Goal: Task Accomplishment & Management: Use online tool/utility

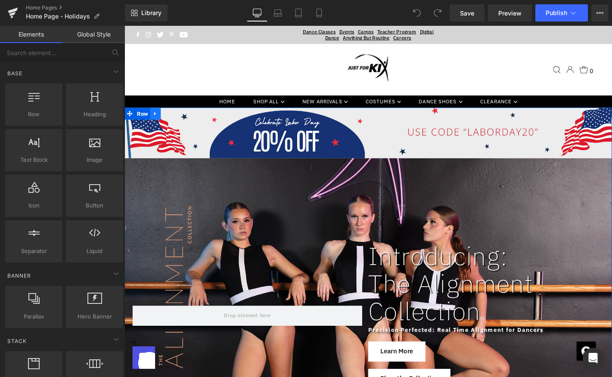
click at [158, 122] on icon at bounding box center [158, 120] width 6 height 6
click at [180, 121] on icon at bounding box center [180, 120] width 6 height 6
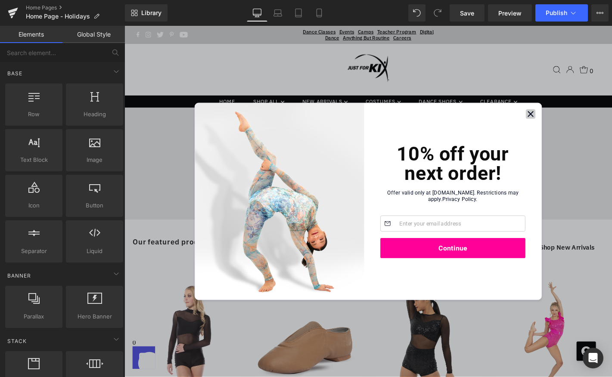
click at [560, 122] on icon "Close" at bounding box center [558, 120] width 5 height 5
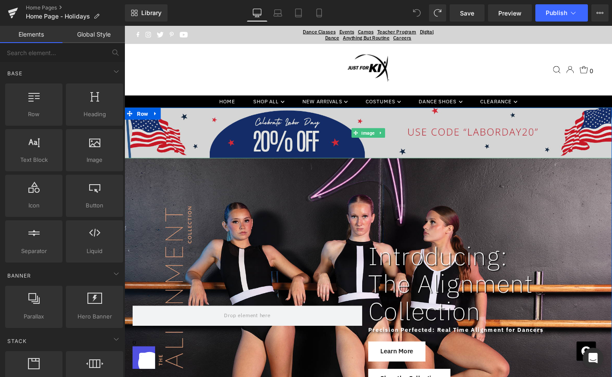
click at [294, 145] on img at bounding box center [384, 140] width 521 height 54
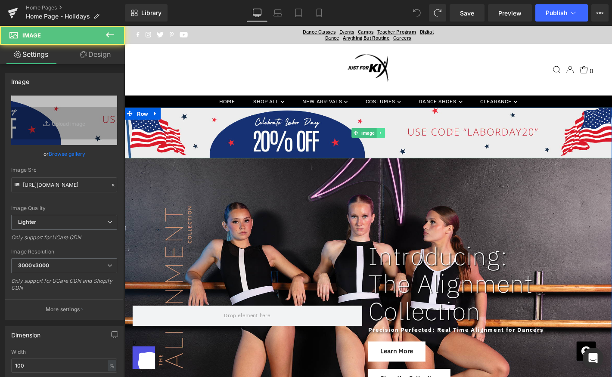
click at [399, 140] on icon at bounding box center [398, 140] width 5 height 5
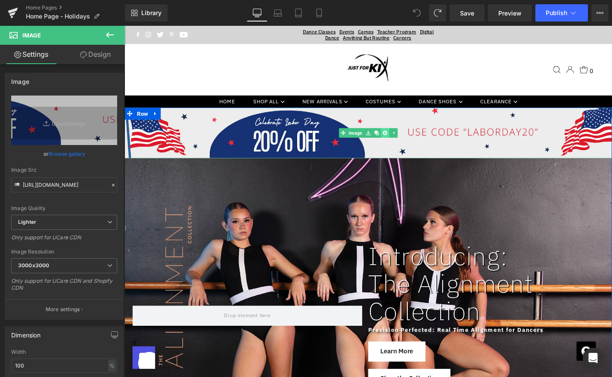
click at [404, 140] on icon at bounding box center [402, 140] width 5 height 5
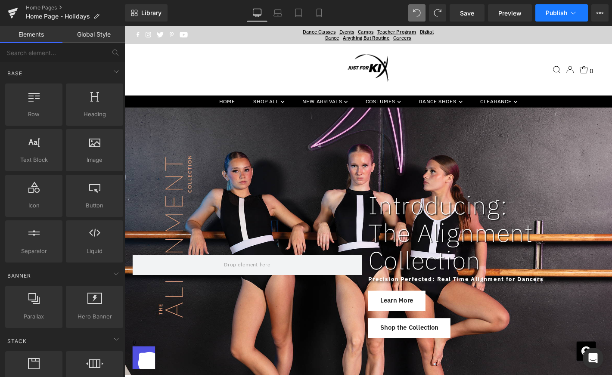
click at [552, 12] on span "Publish" at bounding box center [556, 12] width 22 height 7
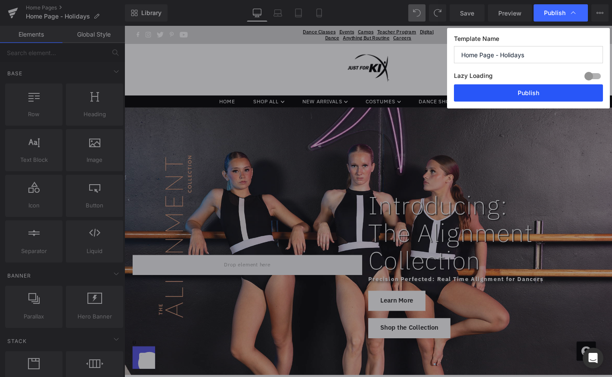
click at [498, 93] on button "Publish" at bounding box center [528, 92] width 149 height 17
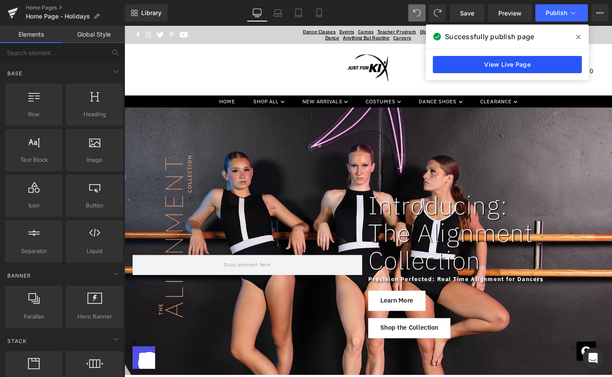
click at [543, 65] on link "View Live Page" at bounding box center [507, 64] width 149 height 17
